Goal: Find specific page/section: Find specific page/section

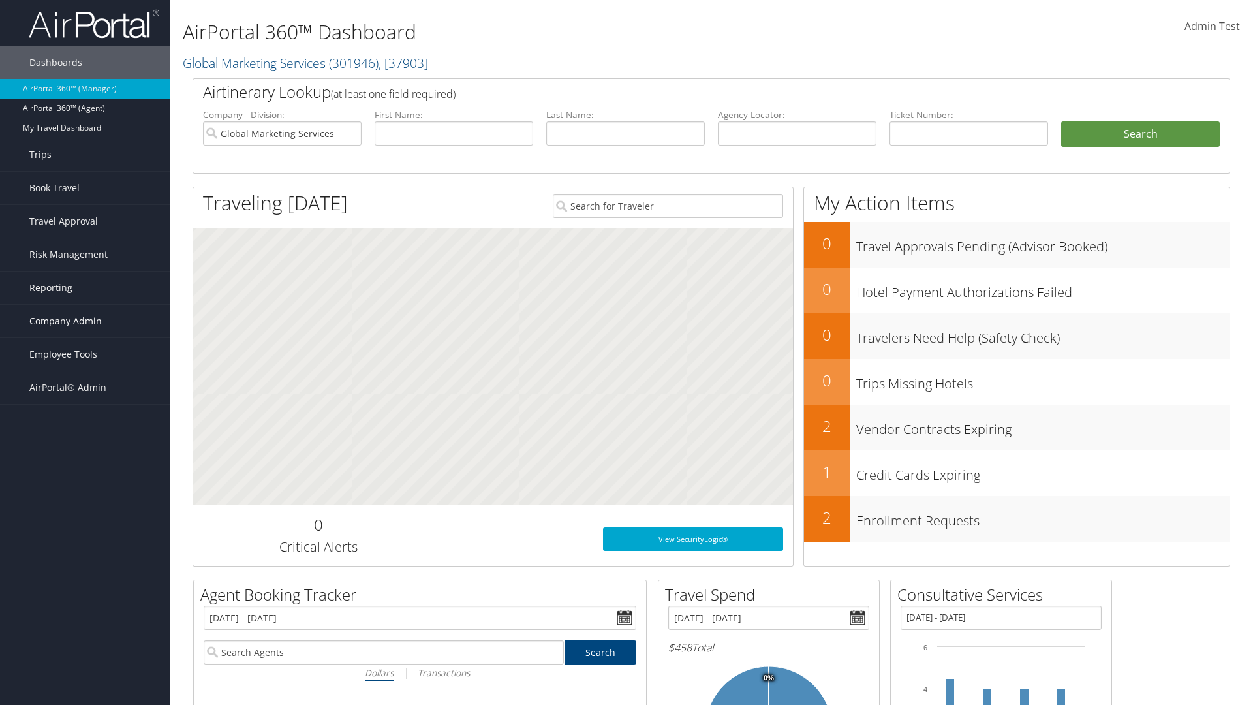
click at [85, 321] on span "Company Admin" at bounding box center [65, 321] width 72 height 33
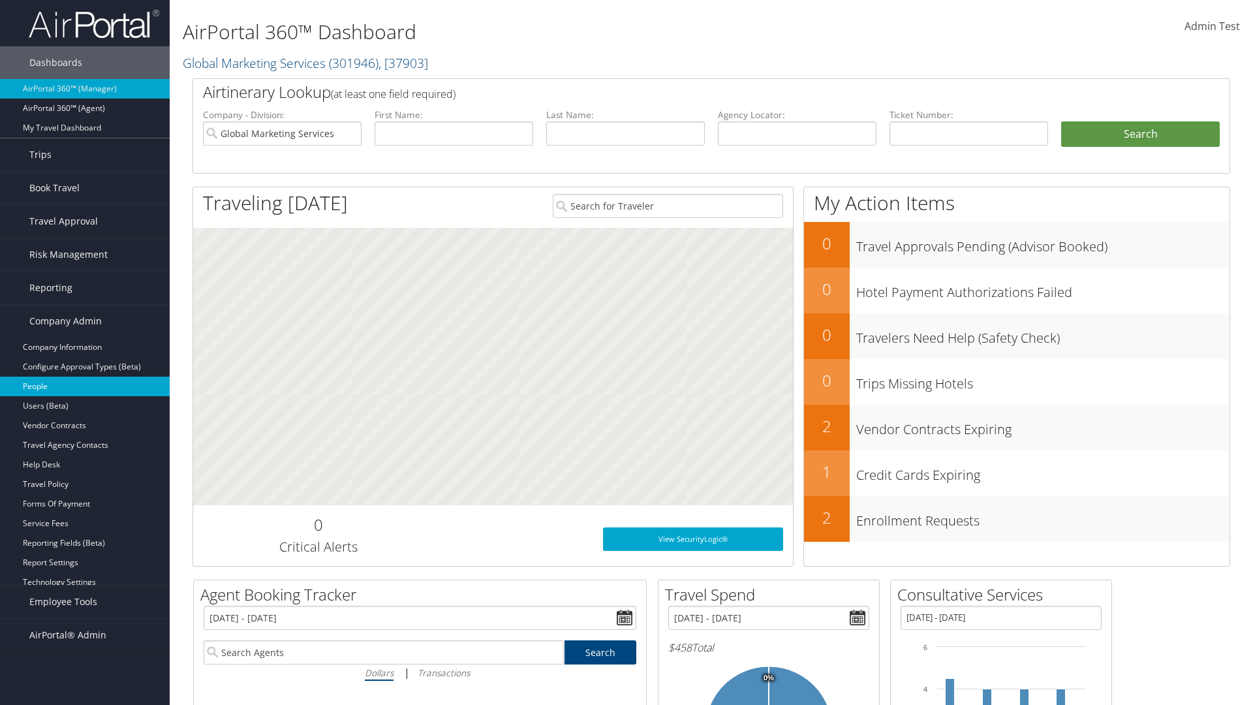
click at [85, 386] on link "People" at bounding box center [85, 387] width 170 height 20
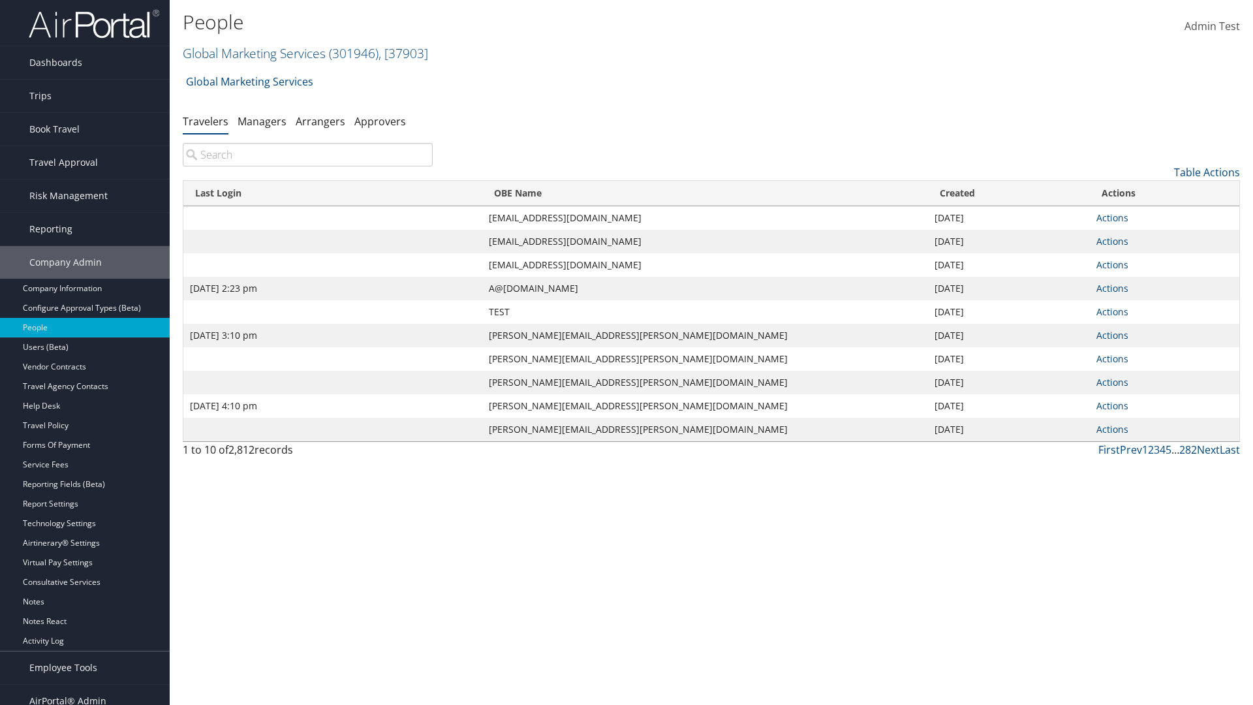
click at [307, 155] on input "search" at bounding box center [308, 154] width 250 height 23
type input "Sep 17, 2020 2:23 pm"
